Goal: Task Accomplishment & Management: Use online tool/utility

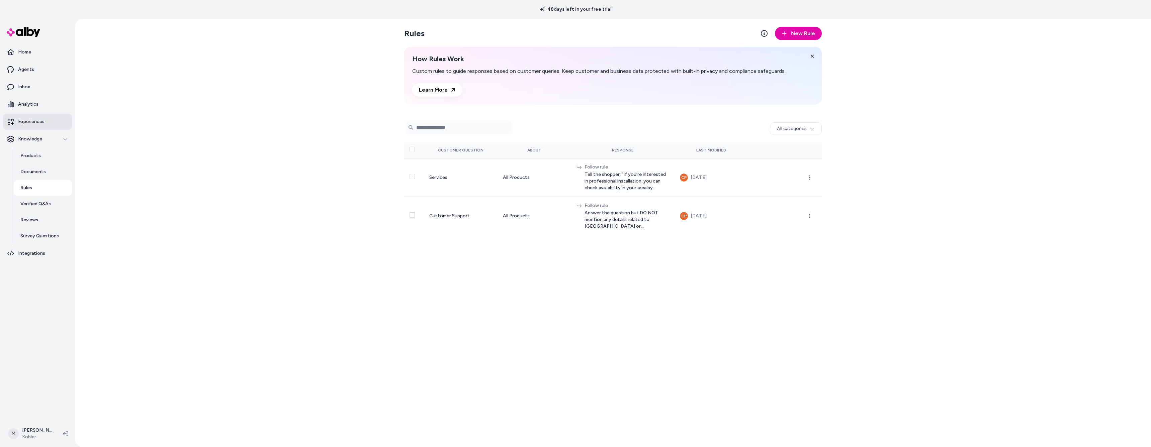
click at [26, 121] on p "Experiences" at bounding box center [31, 121] width 26 height 7
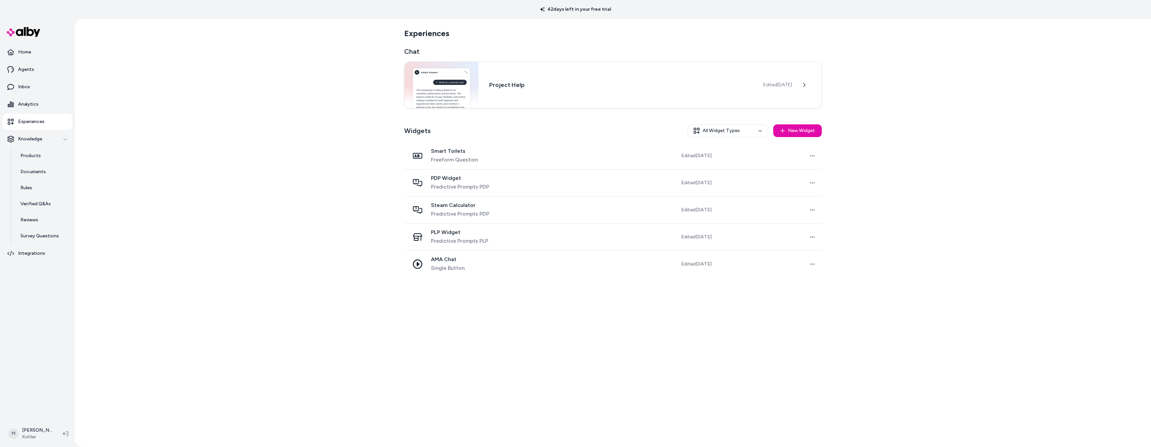
drag, startPoint x: 27, startPoint y: 70, endPoint x: 95, endPoint y: 115, distance: 81.4
click at [27, 71] on p "Agents" at bounding box center [26, 69] width 16 height 7
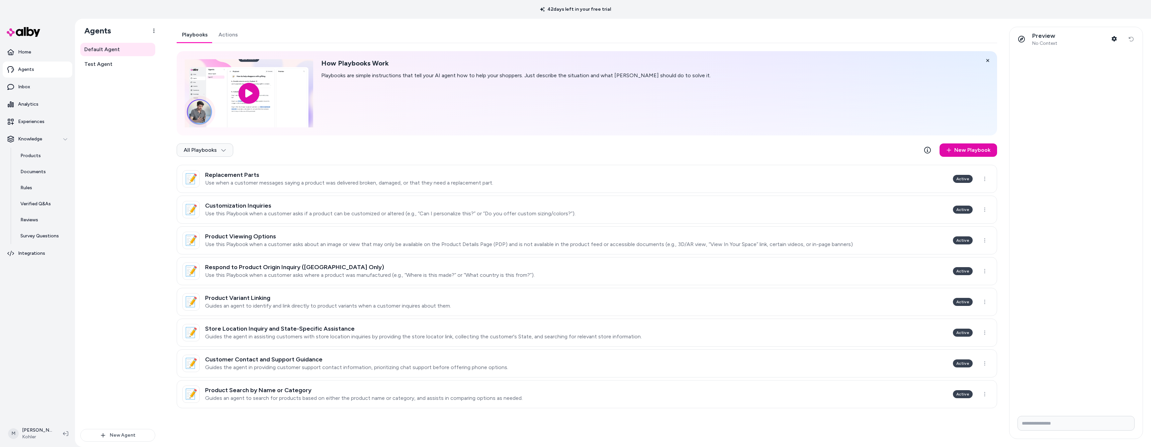
click at [133, 129] on div "Default Agent Test Agent" at bounding box center [117, 236] width 75 height 386
click at [255, 178] on h3 "Replacement Parts" at bounding box center [349, 175] width 288 height 7
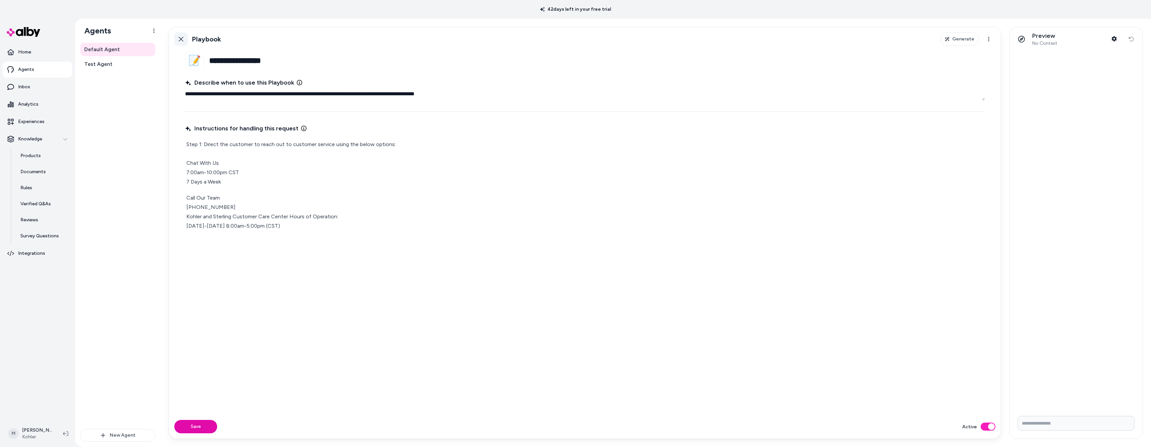
click at [178, 38] on icon at bounding box center [180, 38] width 5 height 5
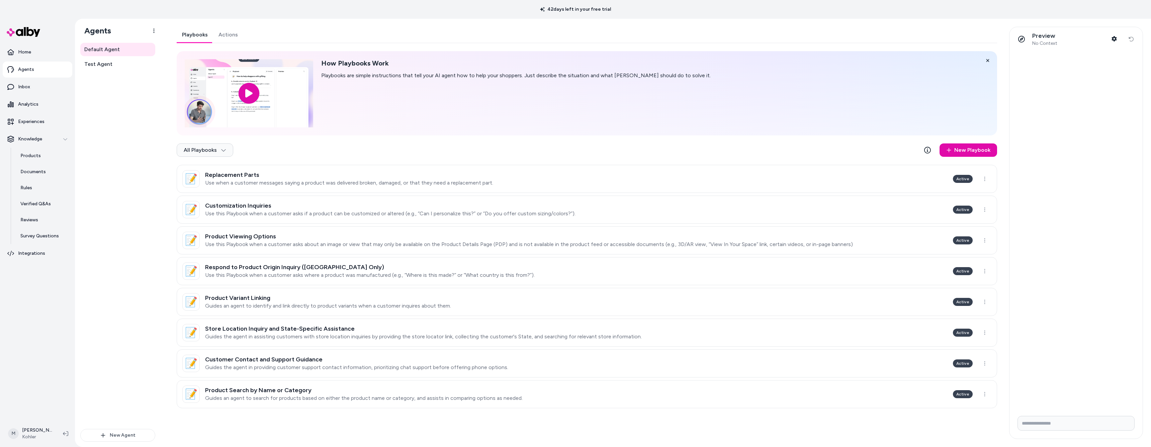
click at [152, 141] on div "Default Agent Test Agent" at bounding box center [117, 236] width 75 height 386
click at [256, 299] on h3 "Product Variant Linking" at bounding box center [328, 298] width 246 height 7
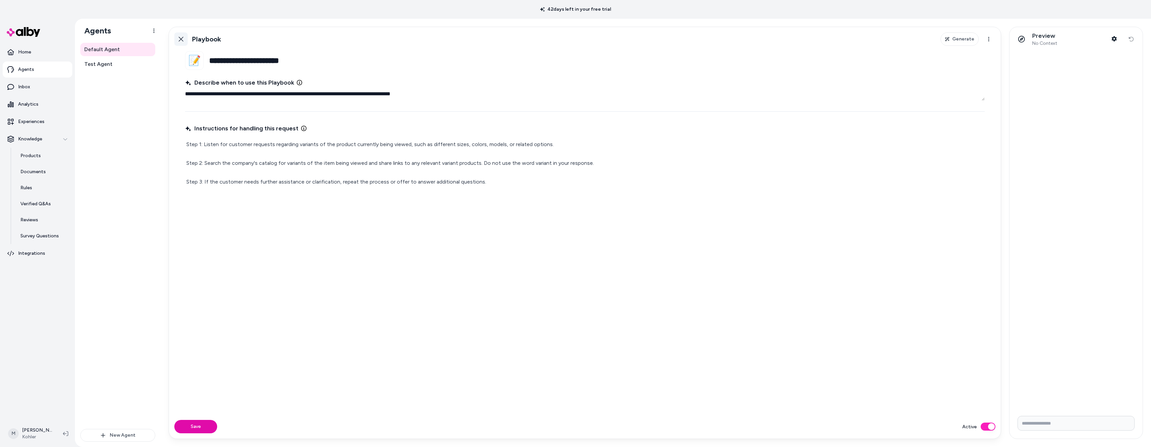
click at [182, 36] on link "Back" at bounding box center [180, 38] width 13 height 13
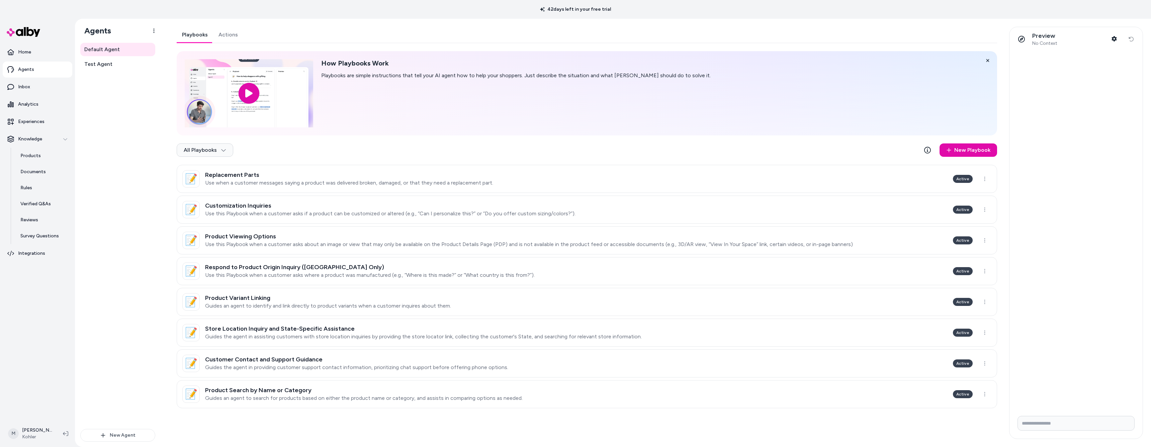
drag, startPoint x: 969, startPoint y: 149, endPoint x: 965, endPoint y: 148, distance: 4.5
click at [970, 149] on link "New Playbook" at bounding box center [968, 149] width 58 height 13
type textarea "*"
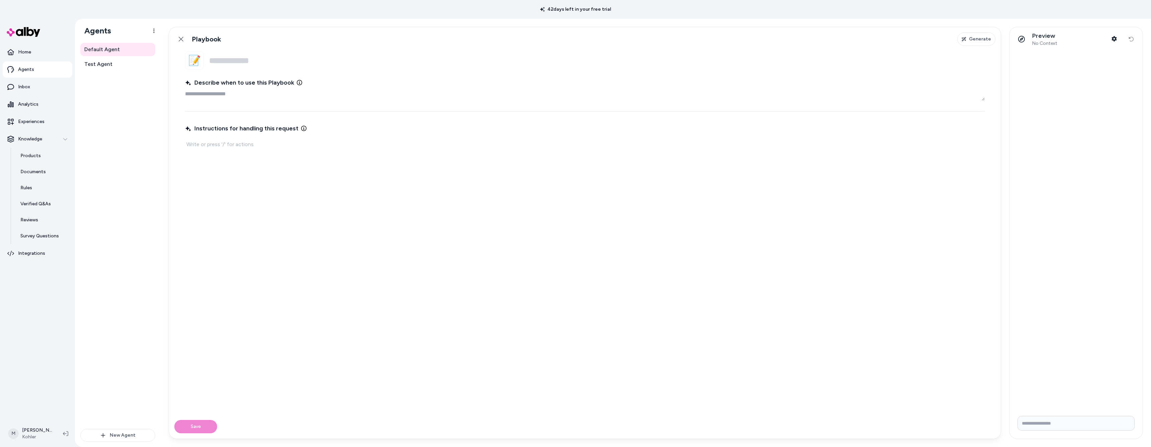
drag, startPoint x: 183, startPoint y: 38, endPoint x: 180, endPoint y: 35, distance: 5.0
click at [183, 37] on icon at bounding box center [180, 38] width 5 height 5
